Goal: Task Accomplishment & Management: Complete application form

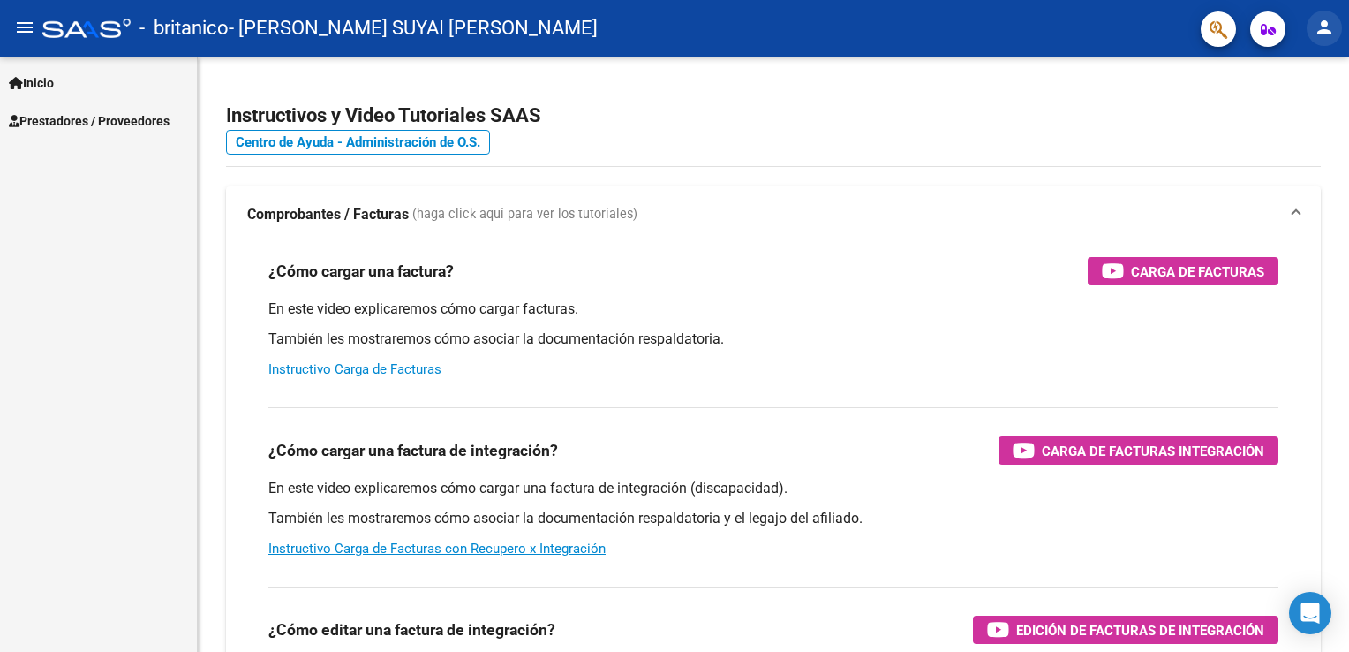
click at [1324, 26] on mat-icon "person" at bounding box center [1324, 27] width 21 height 21
click at [1324, 26] on div at bounding box center [674, 326] width 1349 height 652
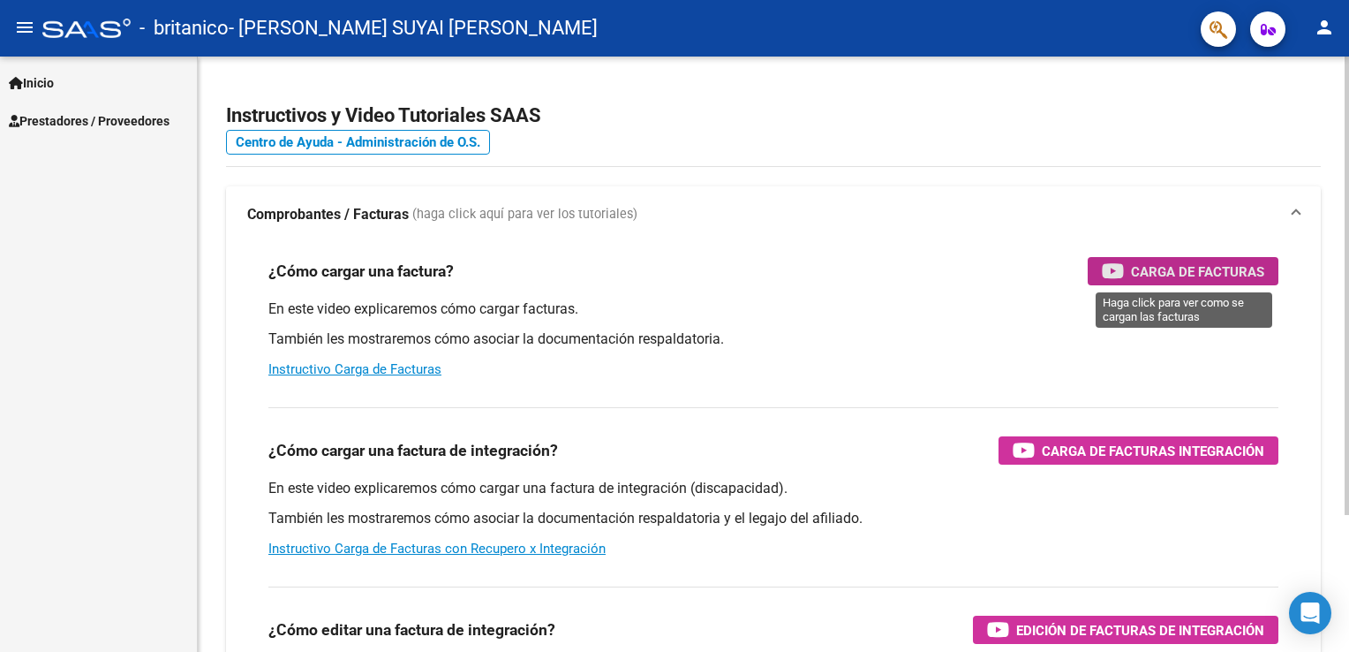
click at [1203, 269] on span "Carga de Facturas" at bounding box center [1197, 272] width 133 height 22
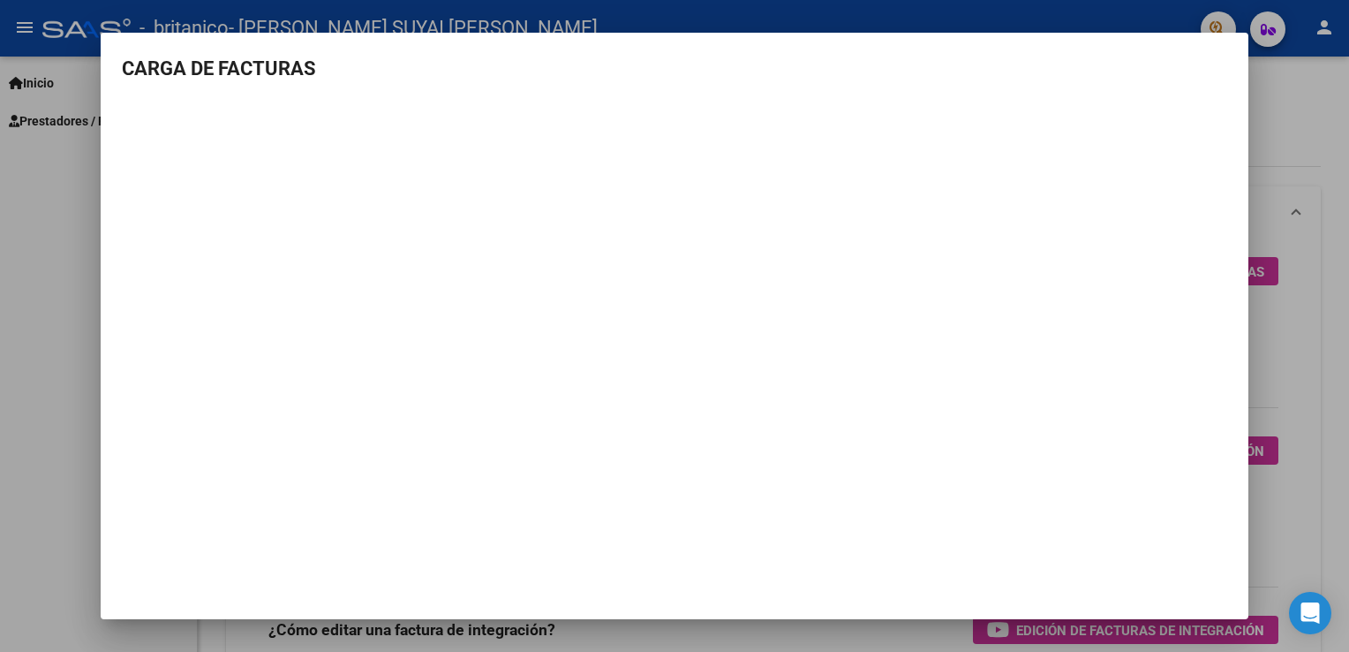
click at [1240, 367] on mat-dialog-content "CARGA DE FACTURAS" at bounding box center [675, 277] width 1148 height 447
click at [1283, 354] on div at bounding box center [674, 326] width 1349 height 652
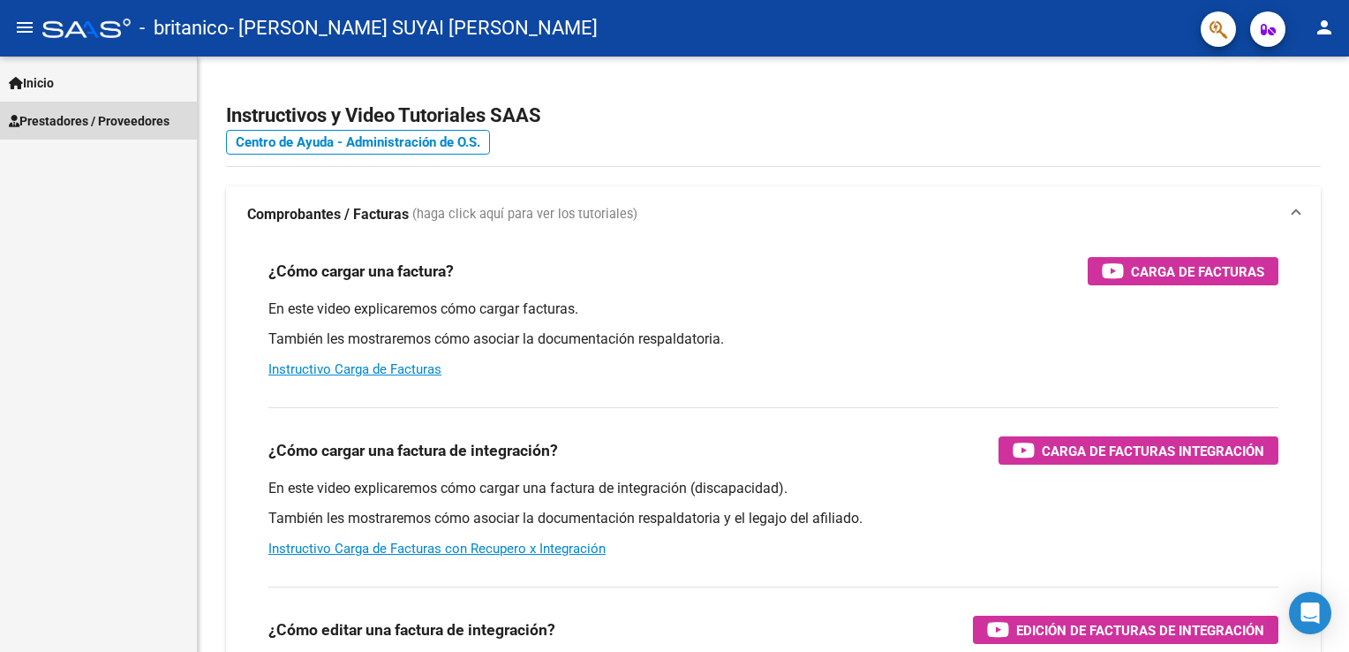
click at [93, 119] on span "Prestadores / Proveedores" at bounding box center [89, 120] width 161 height 19
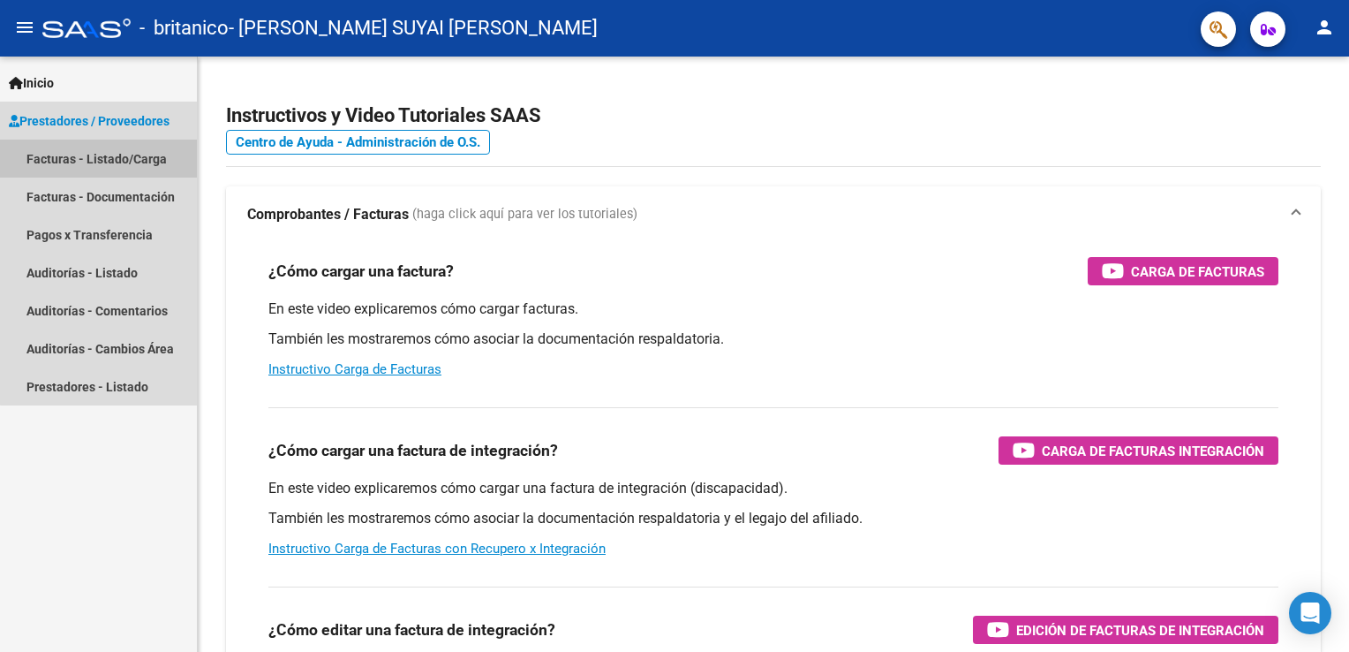
click at [106, 155] on link "Facturas - Listado/Carga" at bounding box center [98, 159] width 197 height 38
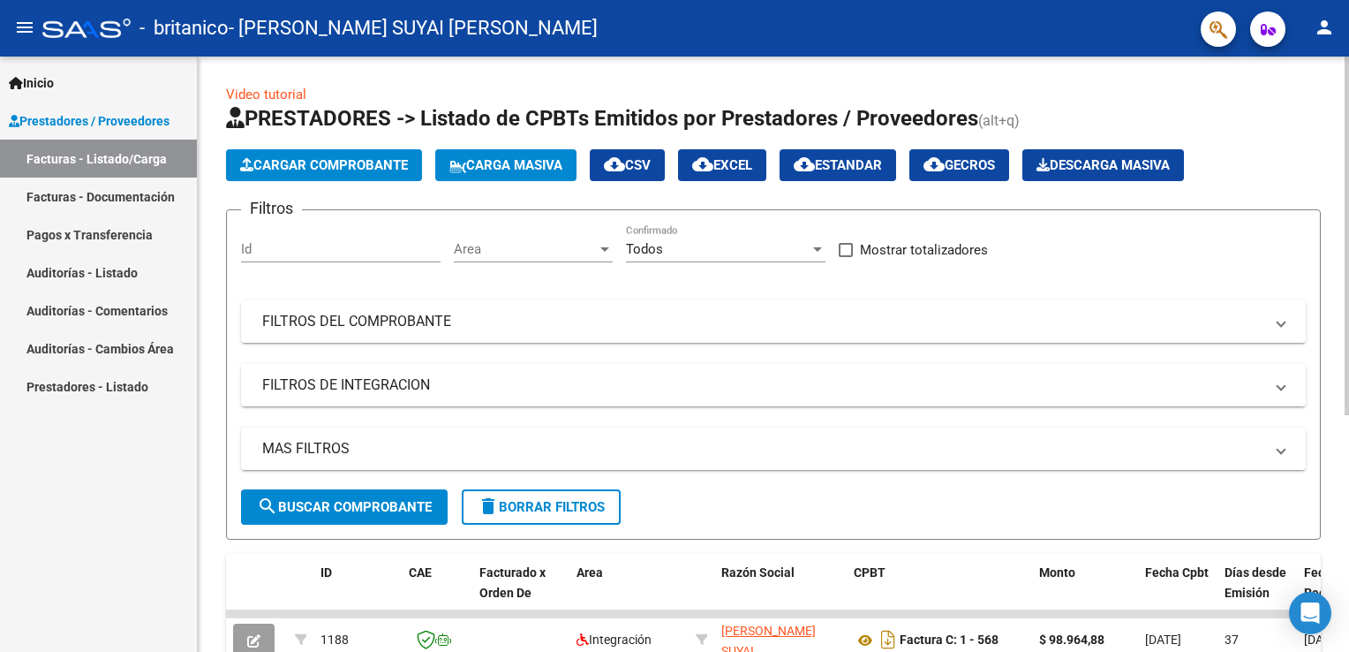
click at [310, 164] on span "Cargar Comprobante" at bounding box center [324, 165] width 168 height 16
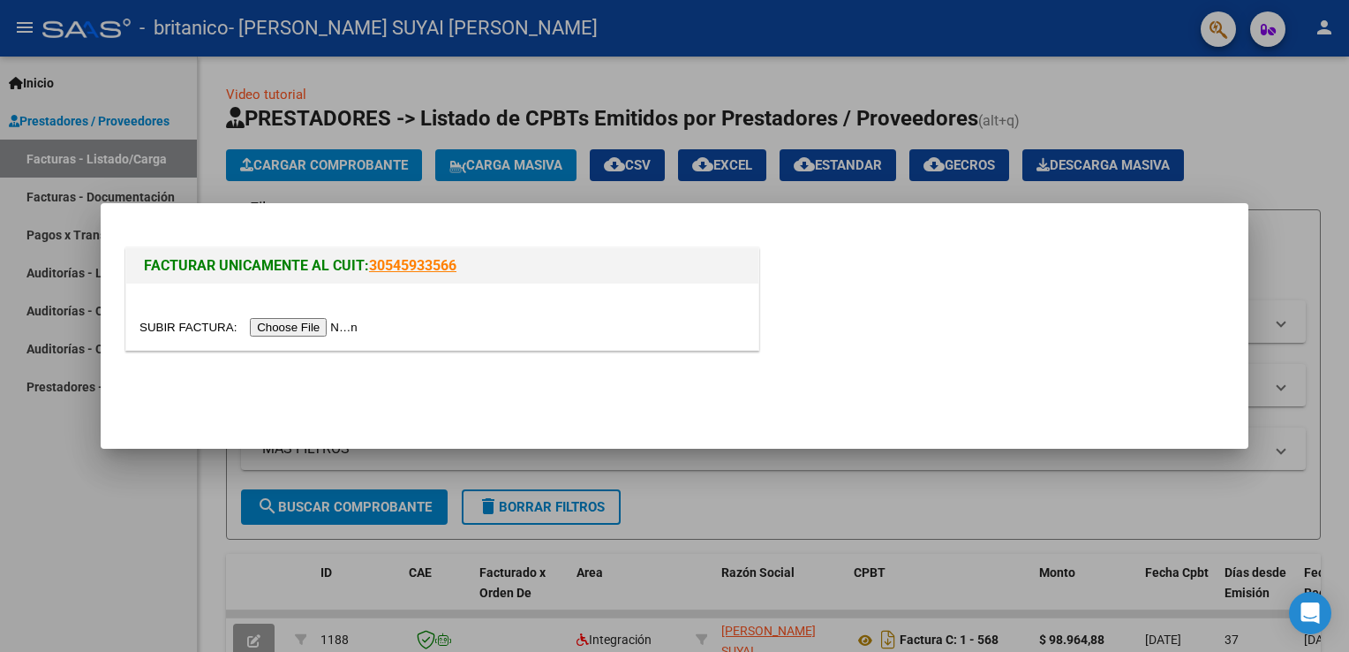
click at [294, 328] on input "file" at bounding box center [251, 327] width 223 height 19
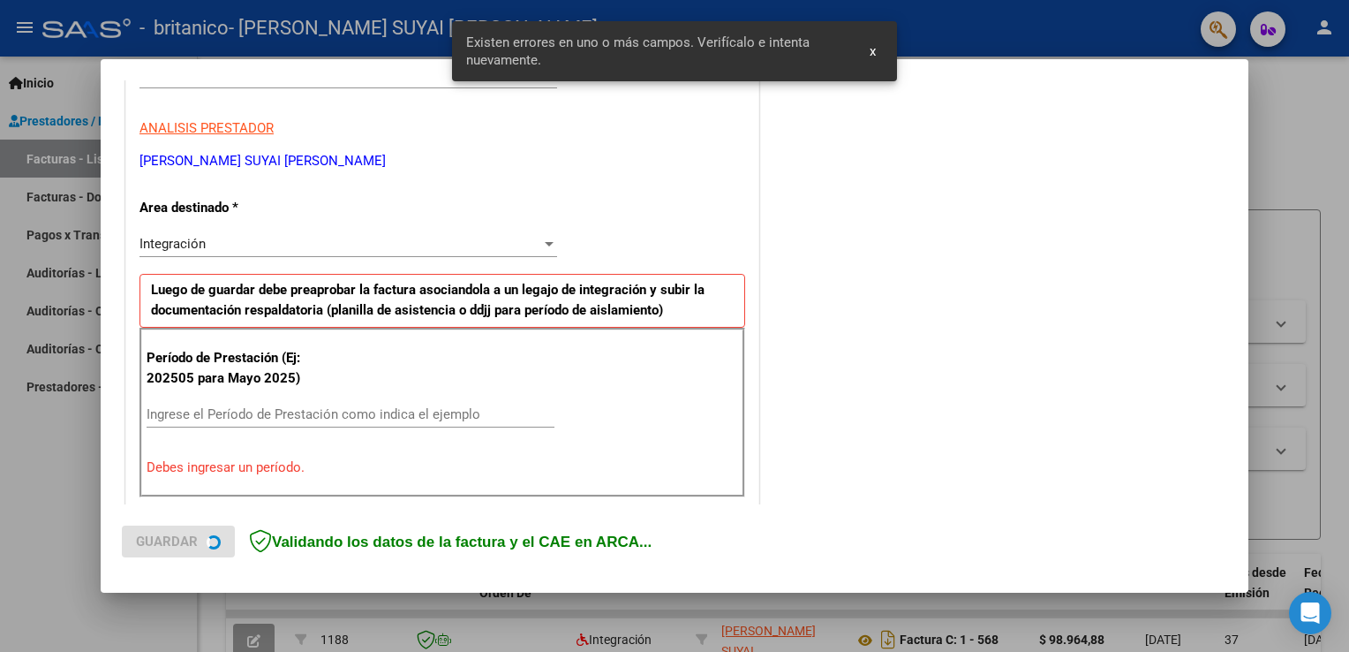
scroll to position [368, 0]
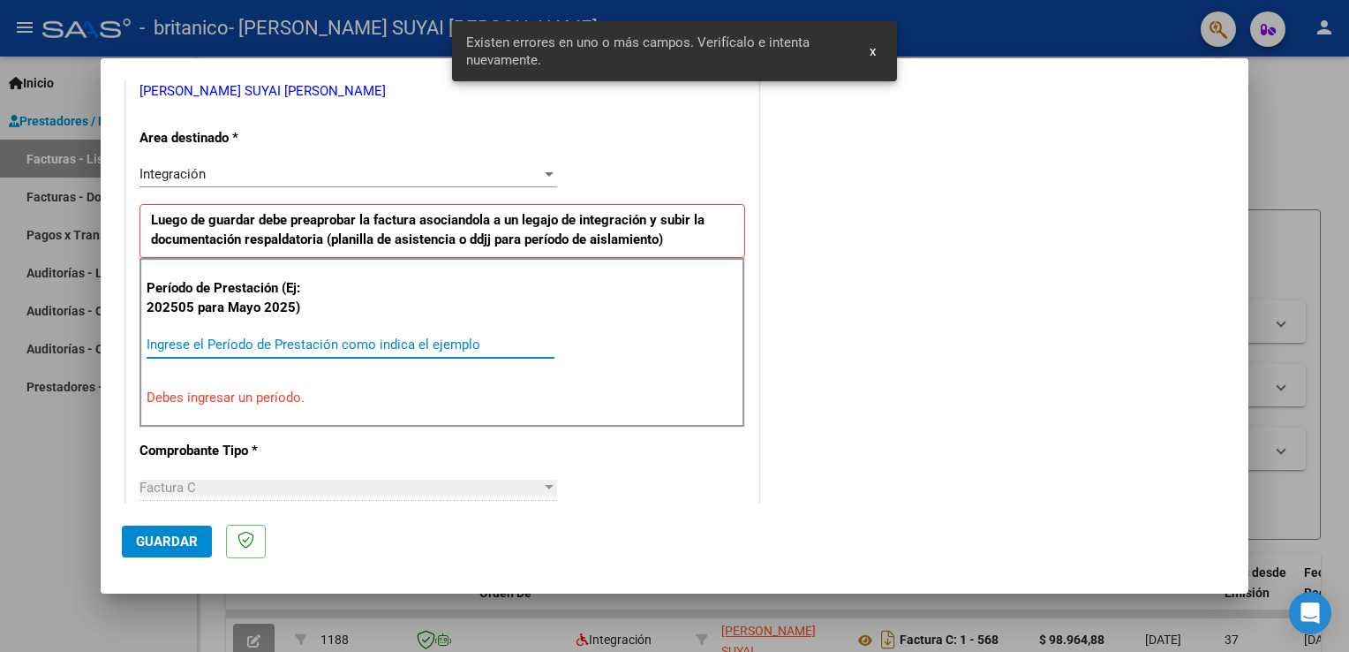
click at [360, 344] on input "Ingrese el Período de Prestación como indica el ejemplo" at bounding box center [351, 344] width 408 height 16
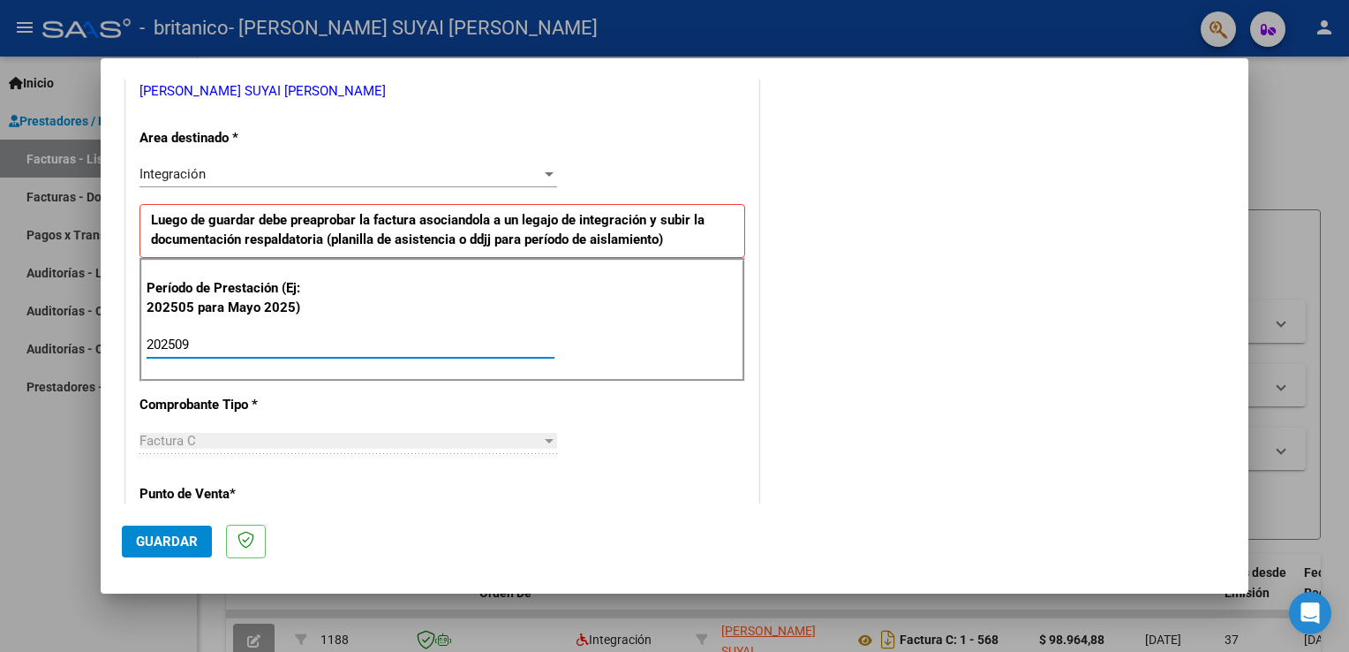
type input "202509"
click at [371, 443] on div "Factura C" at bounding box center [341, 441] width 402 height 16
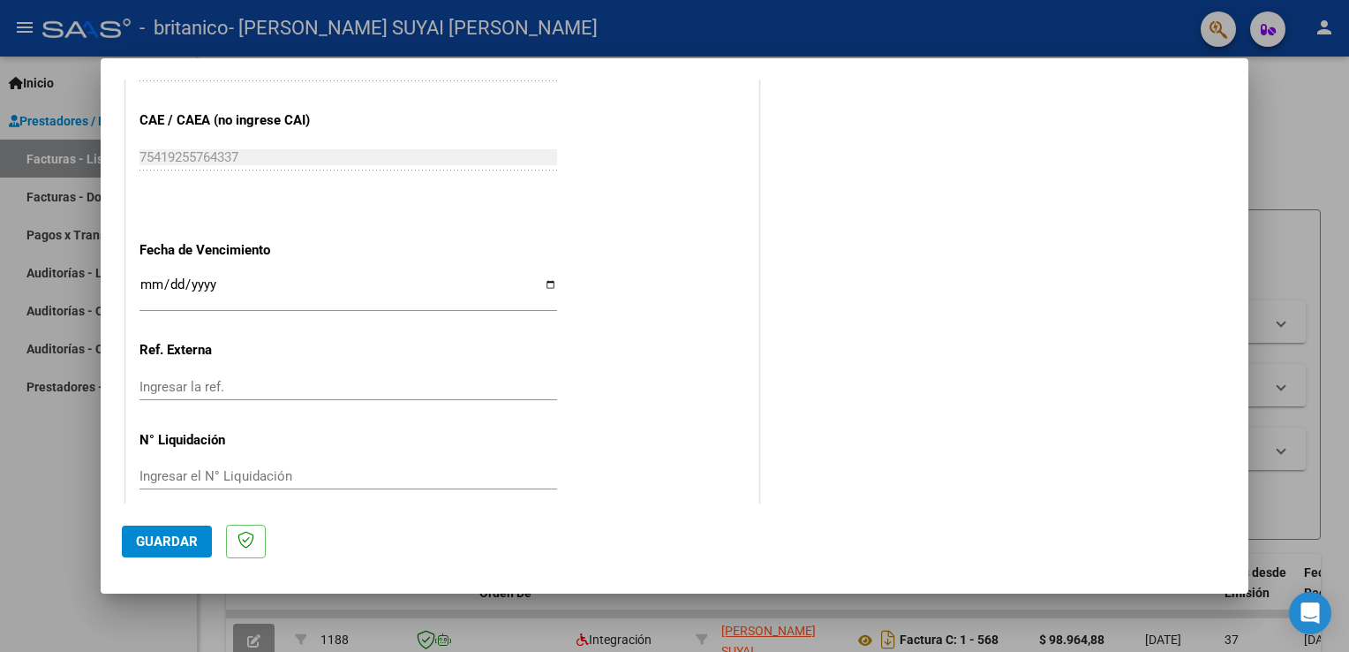
scroll to position [1128, 0]
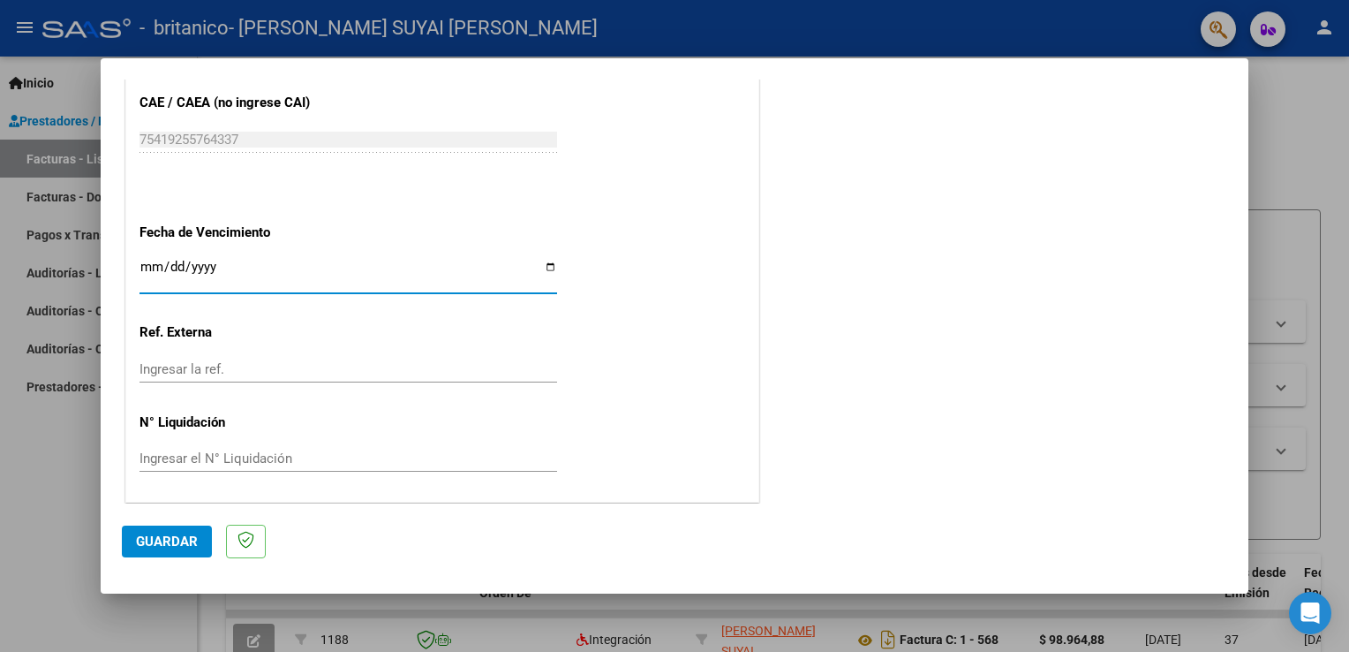
click at [143, 264] on input "Ingresar la fecha" at bounding box center [349, 274] width 418 height 28
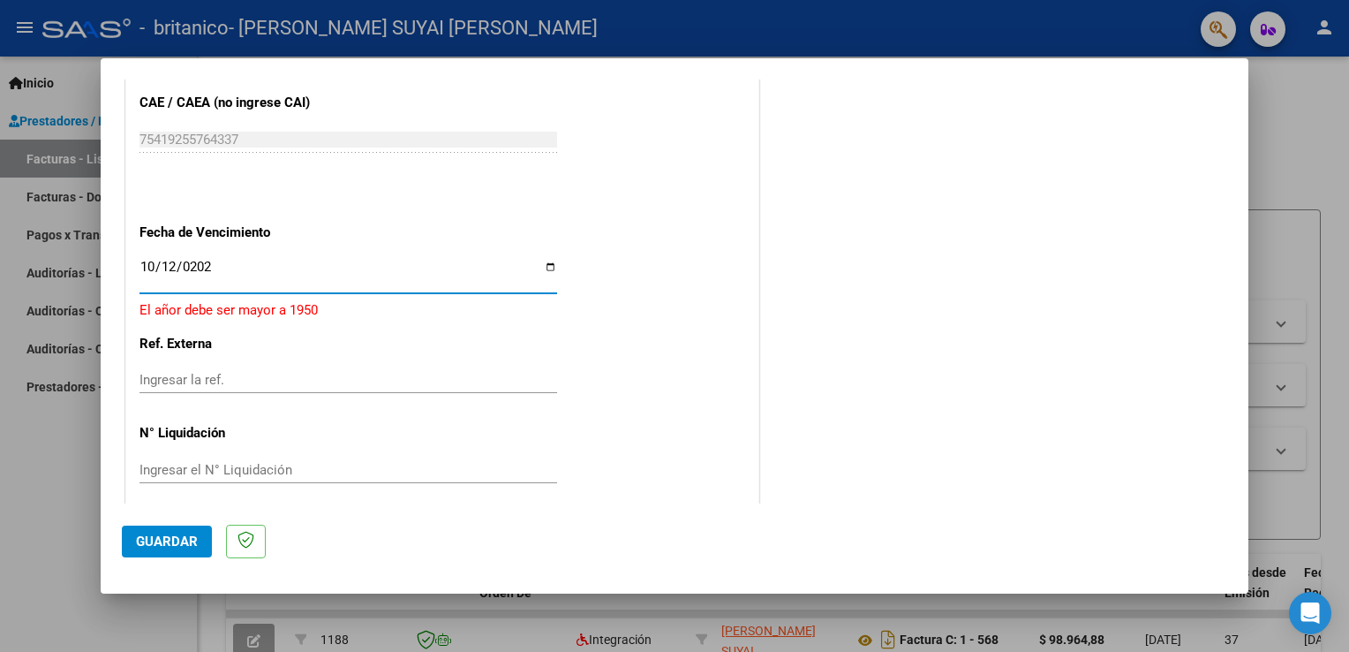
type input "[DATE]"
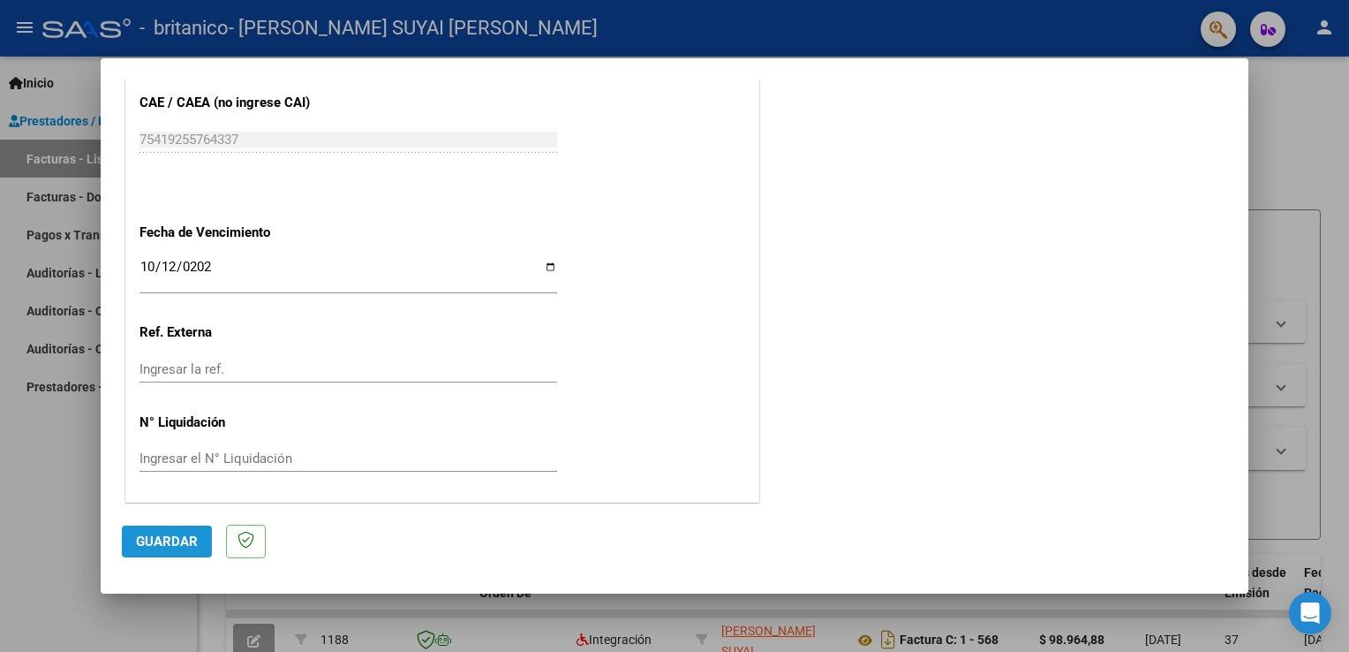
click at [157, 544] on span "Guardar" at bounding box center [167, 541] width 62 height 16
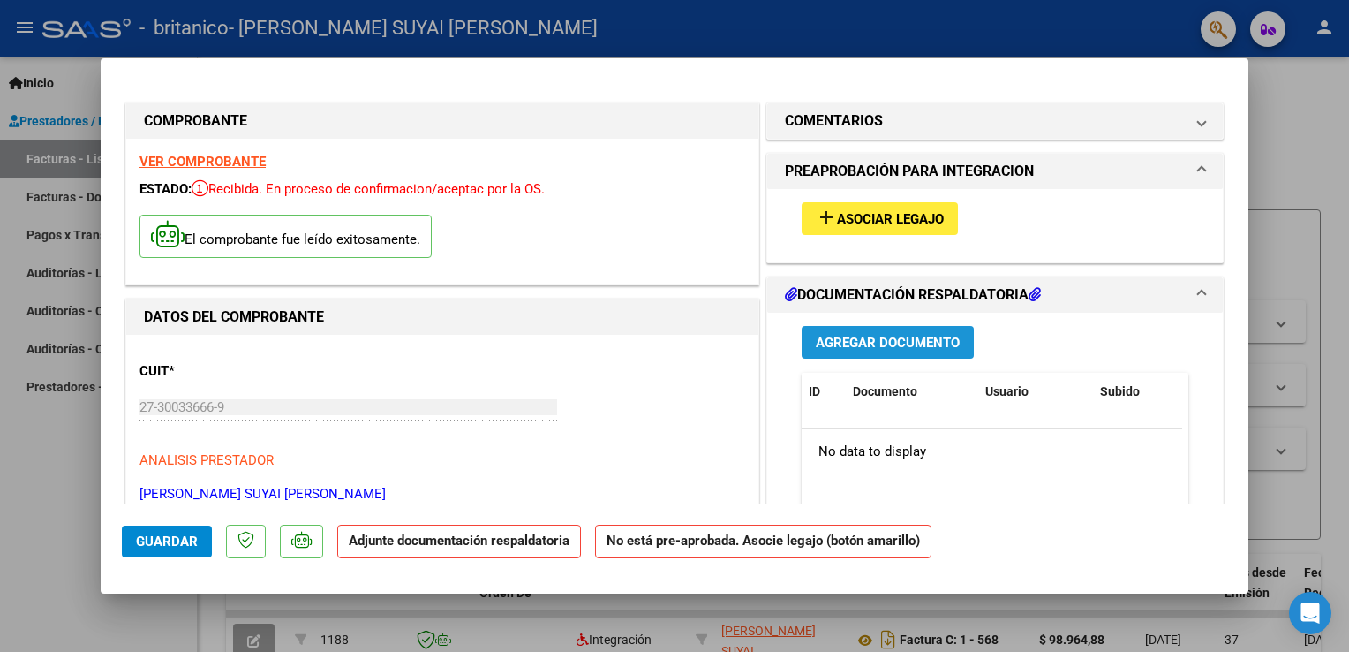
click at [871, 341] on span "Agregar Documento" at bounding box center [888, 343] width 144 height 16
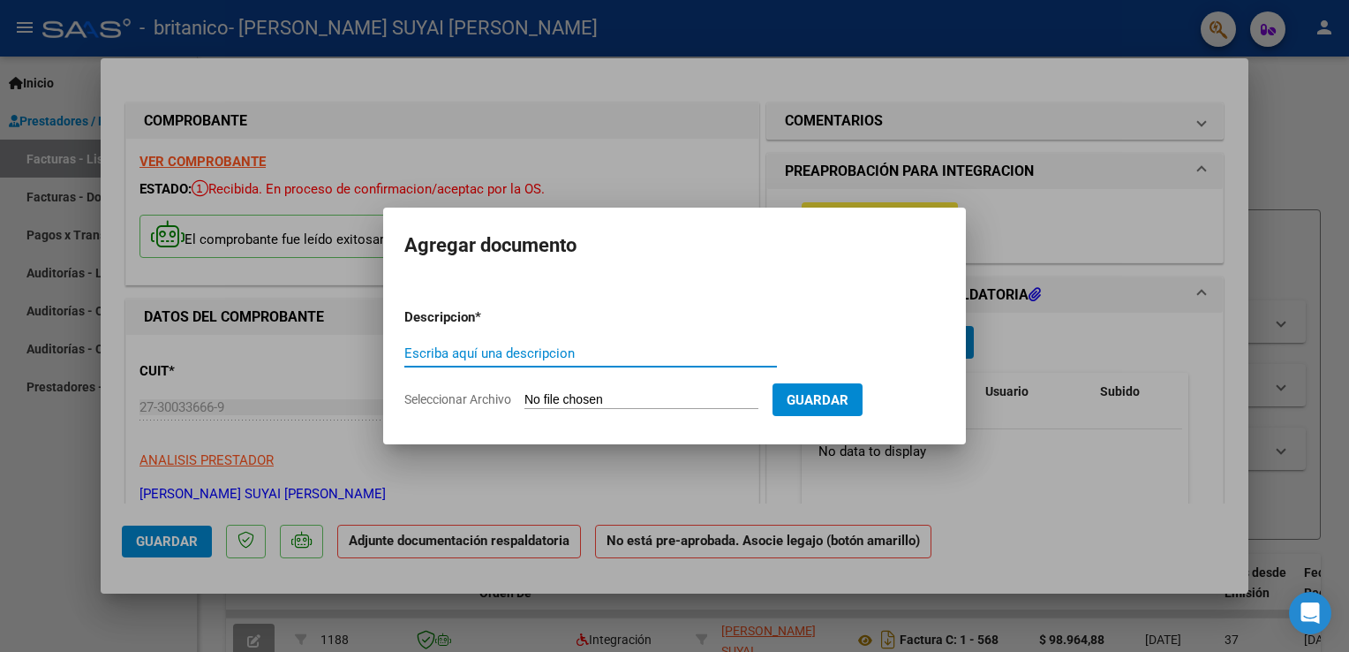
click at [580, 355] on input "Escriba aquí una descripcion" at bounding box center [590, 353] width 373 height 16
type input "asistencia septiembre"
click at [706, 402] on input "Seleccionar Archivo" at bounding box center [642, 400] width 234 height 17
type input "C:\fakepath\asistencia [PERSON_NAME] septiembre .pdf"
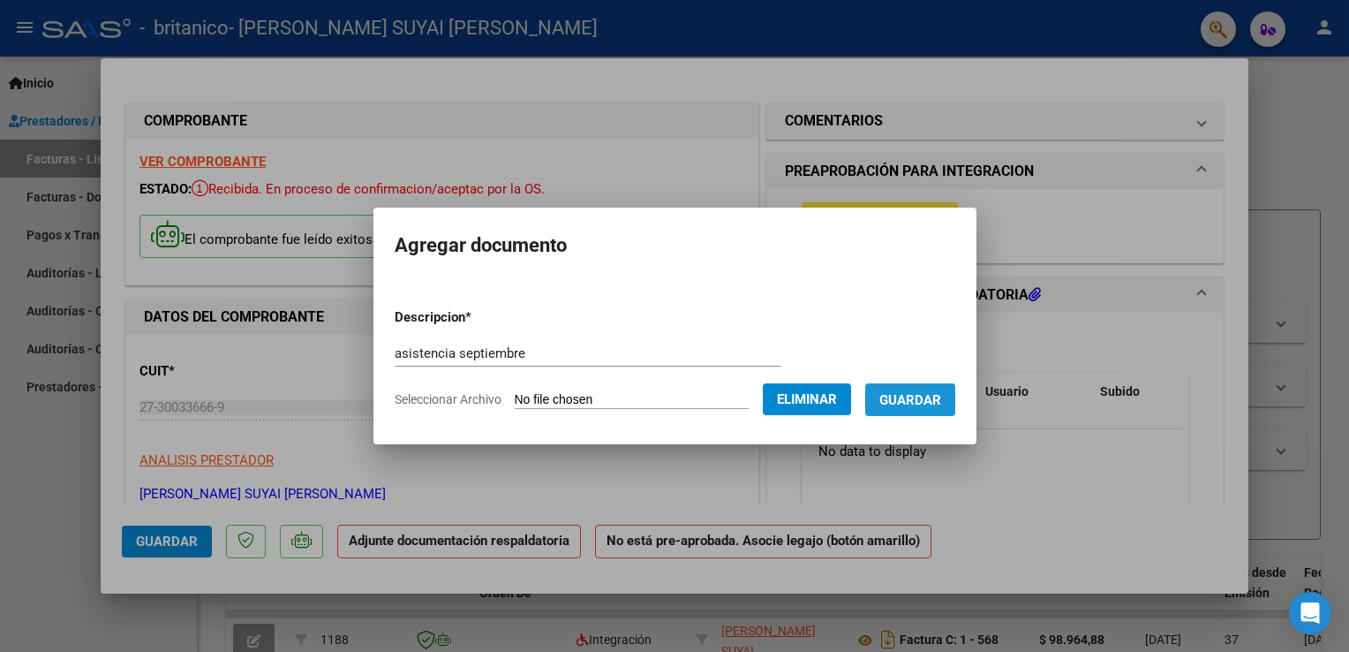
click at [939, 397] on span "Guardar" at bounding box center [911, 400] width 62 height 16
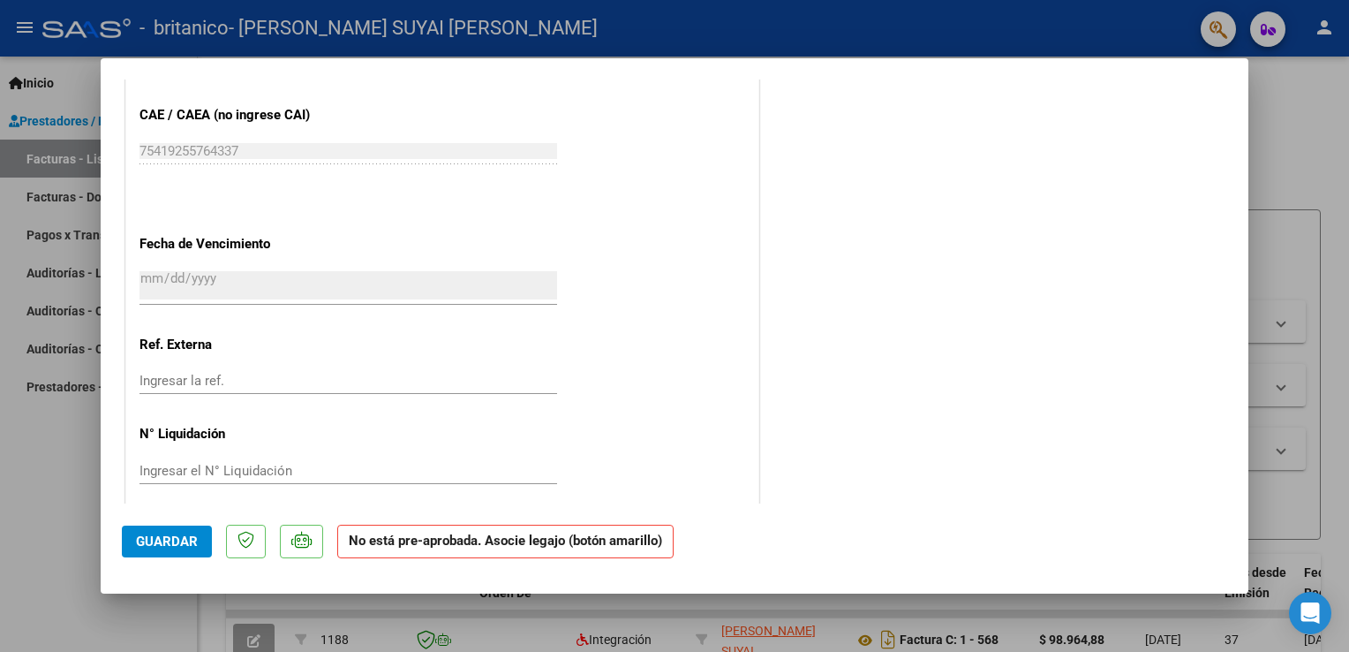
scroll to position [1108, 0]
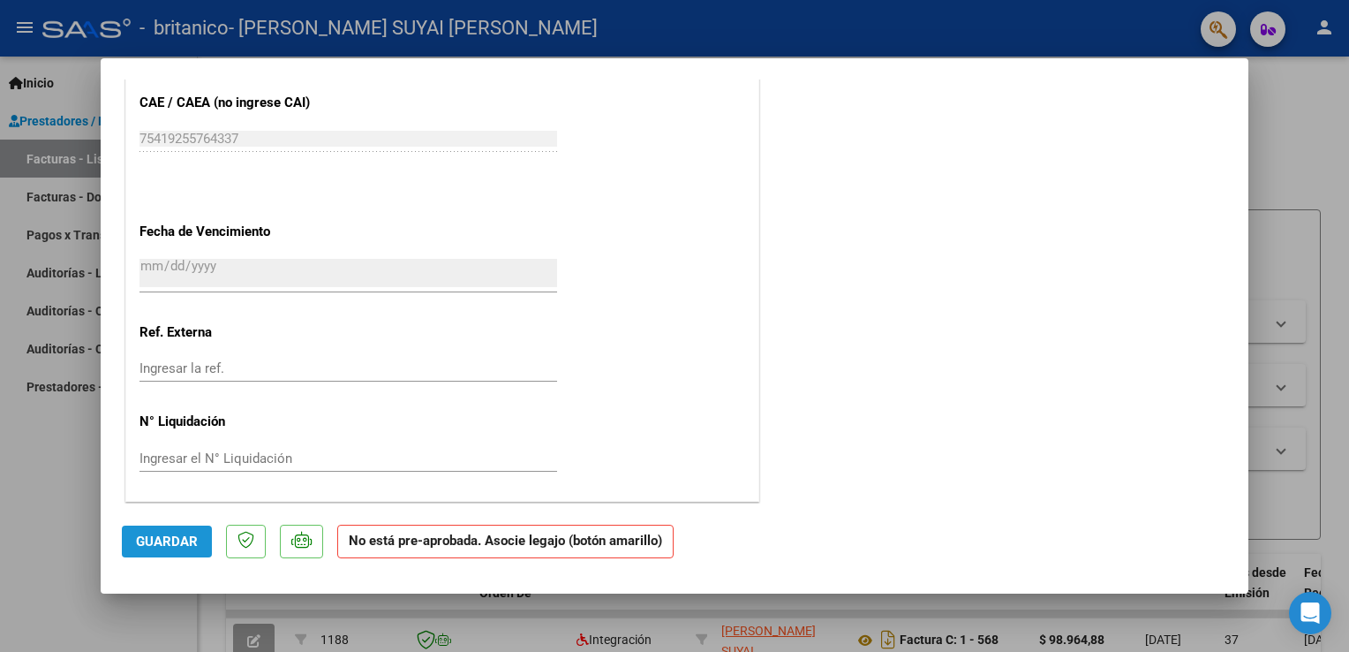
click at [151, 540] on span "Guardar" at bounding box center [167, 541] width 62 height 16
